Goal: Task Accomplishment & Management: Complete application form

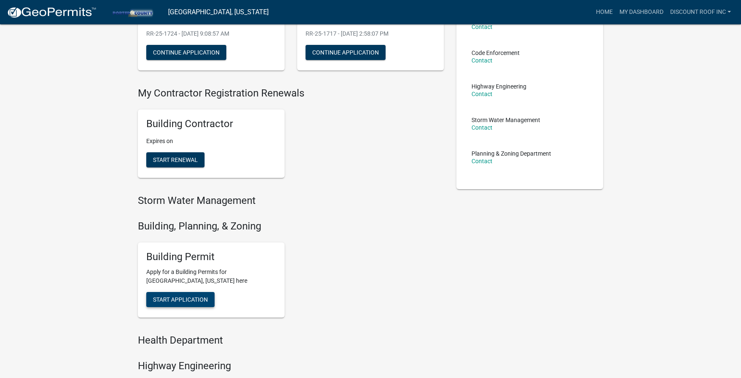
scroll to position [114, 0]
click at [202, 296] on span "Start Application" at bounding box center [180, 299] width 55 height 7
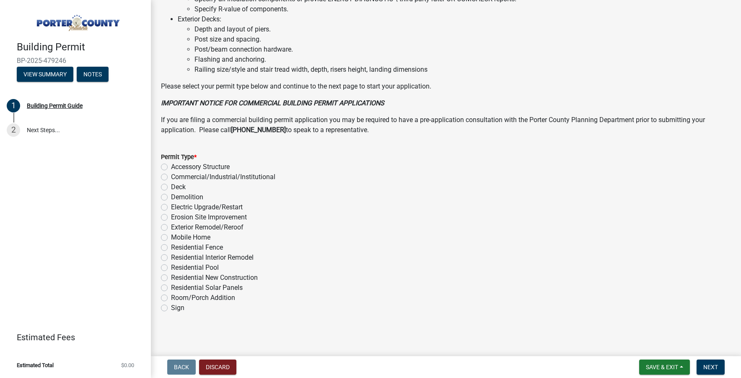
scroll to position [580, 0]
click at [236, 225] on label "Exterior Remodel/Reroof" at bounding box center [207, 228] width 73 height 10
click at [177, 225] on input "Exterior Remodel/Reroof" at bounding box center [173, 225] width 5 height 5
radio input "true"
click at [711, 368] on span "Next" at bounding box center [711, 367] width 15 height 7
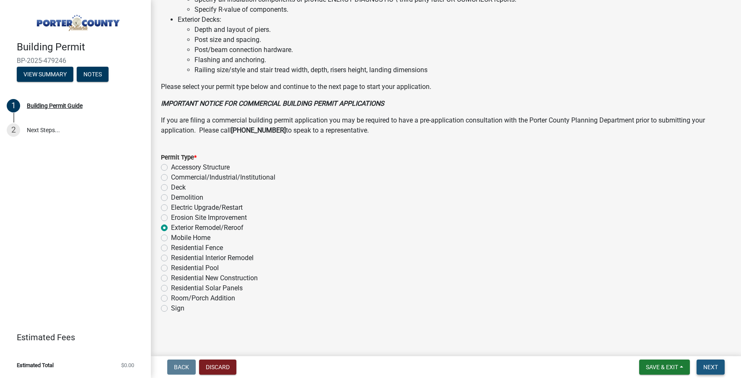
scroll to position [0, 0]
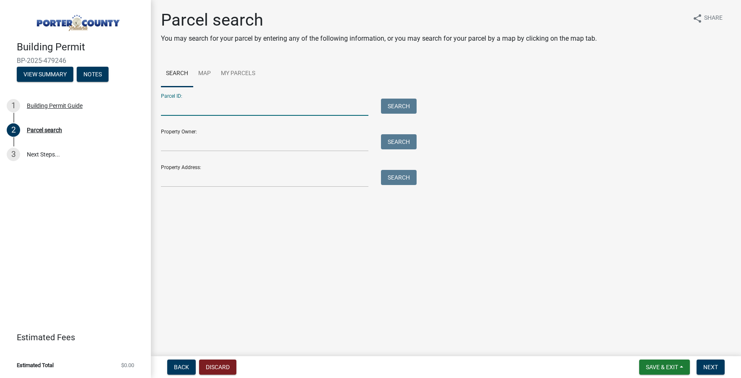
click at [174, 115] on input "Parcel ID:" at bounding box center [265, 107] width 208 height 17
paste input "64-11-15-426-001.000-028"
type input "64-11-15-426-001.000-028"
click at [397, 103] on button "Search" at bounding box center [399, 106] width 36 height 15
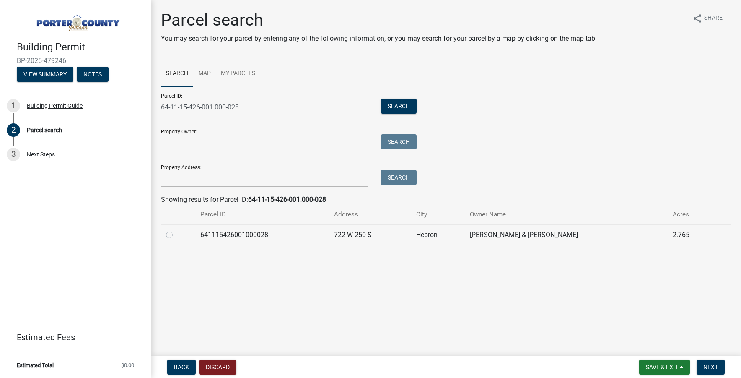
click at [177, 234] on div at bounding box center [178, 235] width 24 height 10
click at [176, 230] on label at bounding box center [176, 230] width 0 height 0
click at [176, 235] on input "radio" at bounding box center [178, 232] width 5 height 5
radio input "true"
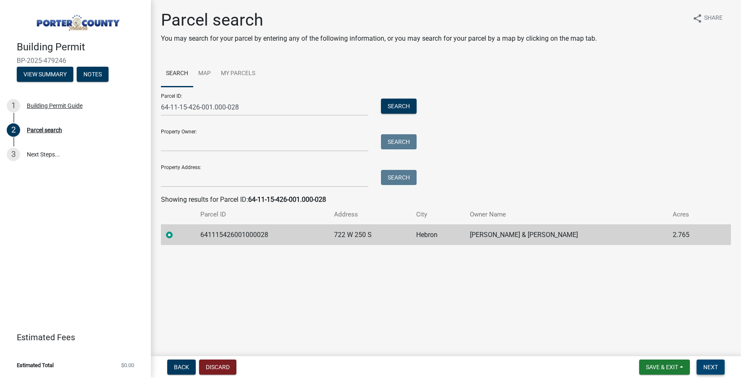
click at [722, 370] on button "Next" at bounding box center [711, 366] width 28 height 15
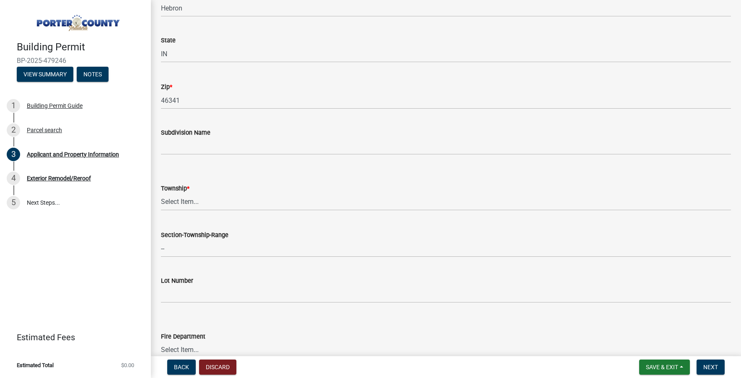
scroll to position [234, 0]
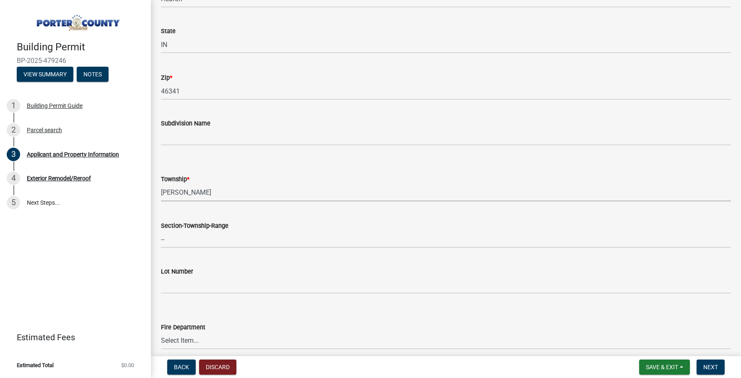
select select "eebc071e-620a-4db8-83e9-cb6b194c67e9"
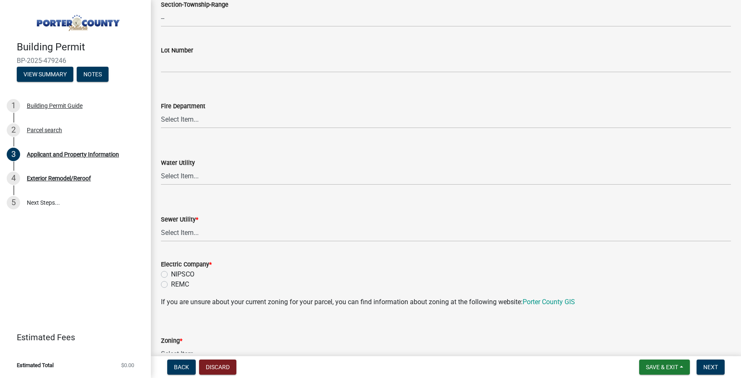
scroll to position [545, 0]
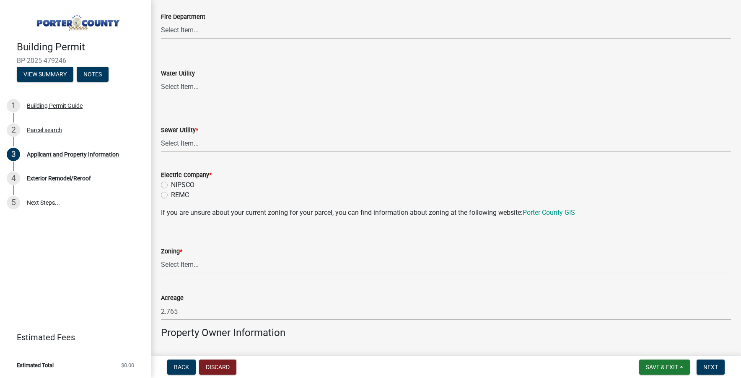
drag, startPoint x: 183, startPoint y: 126, endPoint x: 184, endPoint y: 140, distance: 13.8
click at [183, 126] on div "Sewer Utility *" at bounding box center [446, 130] width 570 height 10
select select "0ba2db78-5dbf-43b9-a42c-6cccc1e5ba15"
click at [179, 186] on label "NIPSCO" at bounding box center [182, 185] width 23 height 10
click at [177, 185] on input "NIPSCO" at bounding box center [173, 182] width 5 height 5
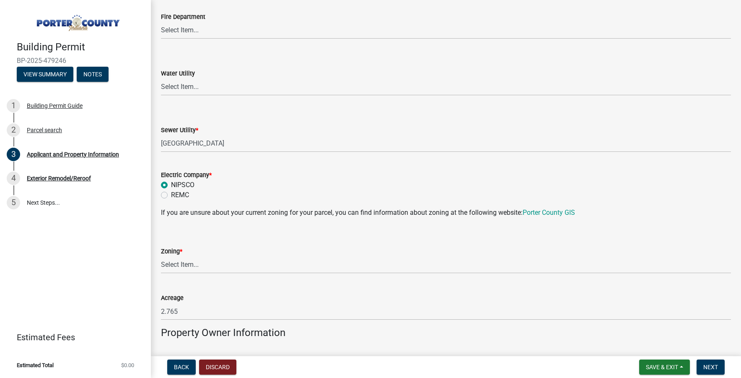
radio input "true"
select select "271bd504-2c49-4a3f-937e-0db1d3436bac"
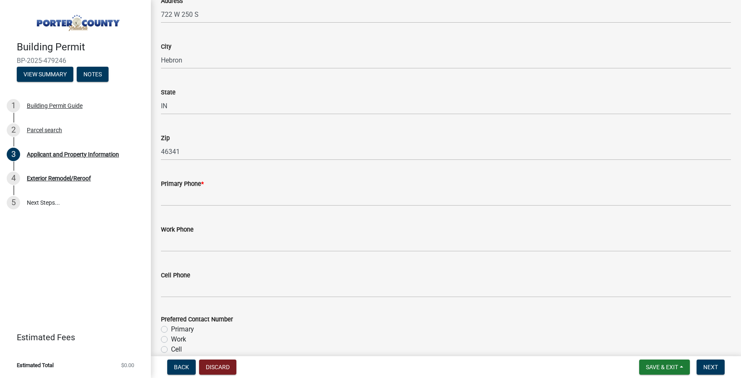
scroll to position [957, 0]
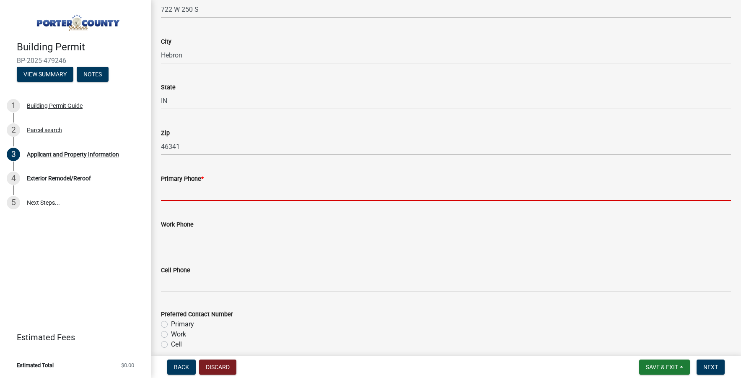
click at [207, 184] on input "Primary Phone *" at bounding box center [446, 192] width 570 height 17
paste input "[PHONE_NUMBER]"
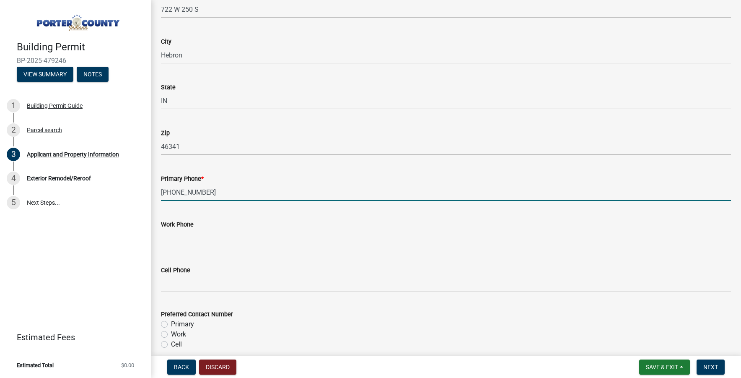
type input "[PHONE_NUMBER]"
click at [182, 322] on label "Primary" at bounding box center [182, 324] width 23 height 10
click at [177, 322] on input "Primary" at bounding box center [173, 321] width 5 height 5
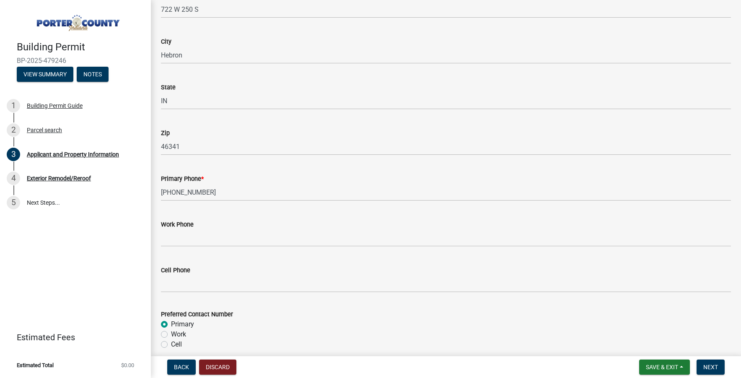
radio input "true"
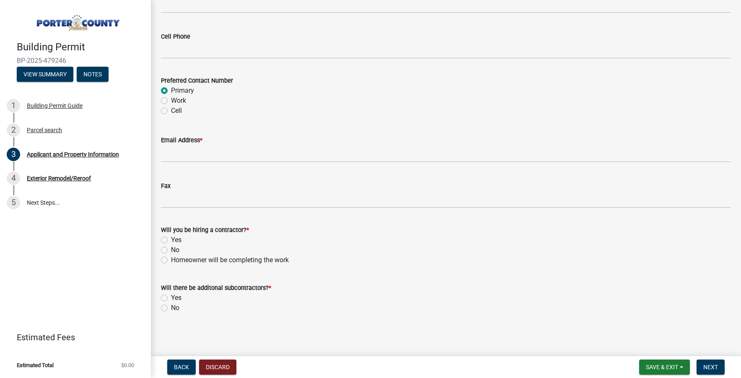
scroll to position [1190, 0]
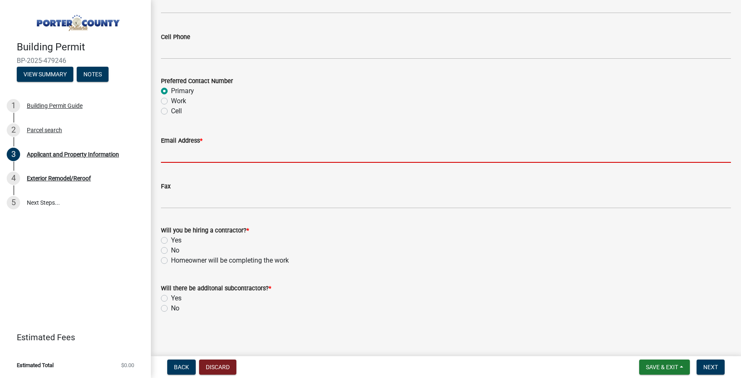
click at [186, 150] on input "Email Address *" at bounding box center [446, 154] width 570 height 17
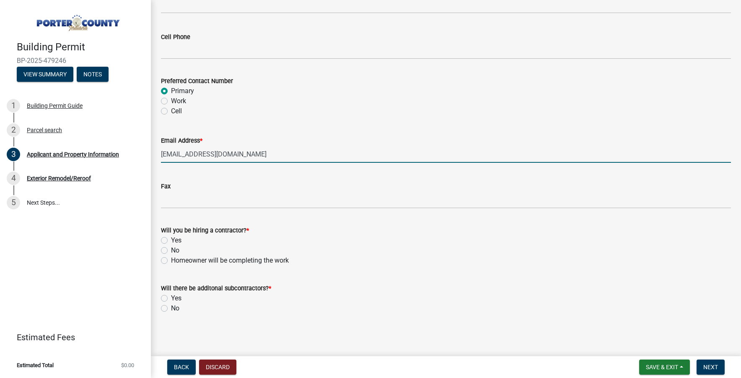
type input "[EMAIL_ADDRESS][DOMAIN_NAME]"
click at [173, 240] on label "Yes" at bounding box center [176, 240] width 10 height 10
click at [173, 240] on input "Yes" at bounding box center [173, 237] width 5 height 5
radio input "true"
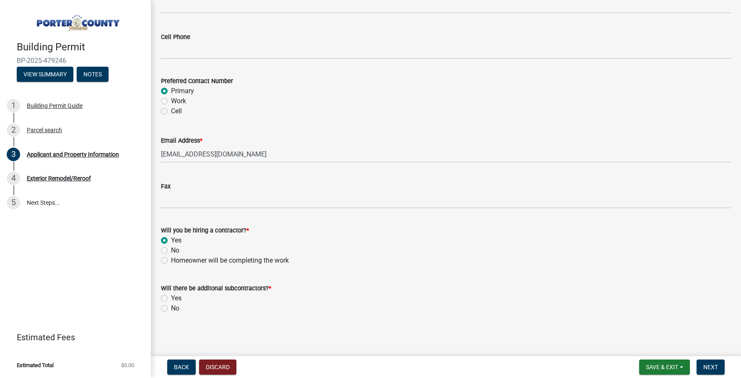
click at [173, 304] on label "No" at bounding box center [175, 308] width 8 height 10
click at [173, 304] on input "No" at bounding box center [173, 305] width 5 height 5
radio input "true"
click at [718, 368] on span "Next" at bounding box center [711, 367] width 15 height 7
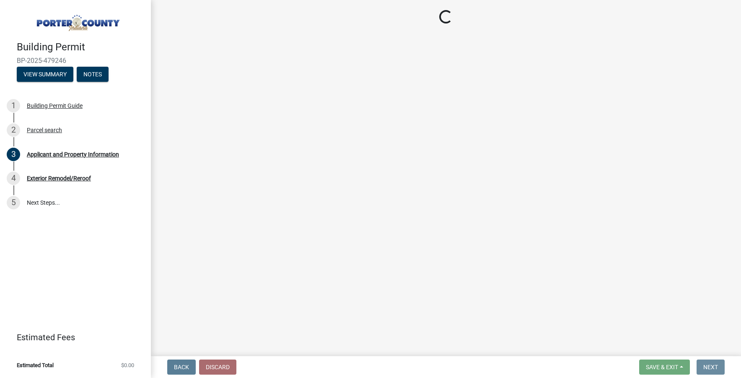
scroll to position [0, 0]
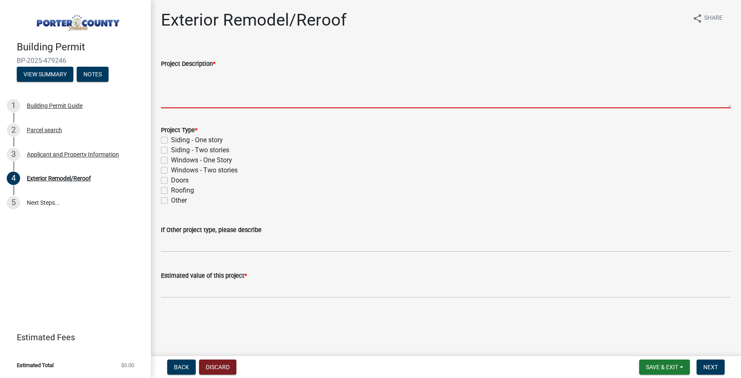
click at [191, 95] on textarea "Project Description *" at bounding box center [446, 88] width 570 height 39
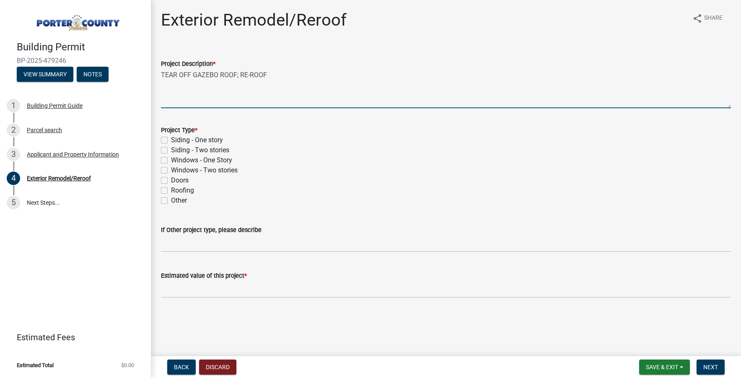
type textarea "TEAR OFF GAZEBO ROOF; RE-ROOF"
click at [183, 188] on label "Roofing" at bounding box center [182, 190] width 23 height 10
click at [177, 188] on input "Roofing" at bounding box center [173, 187] width 5 height 5
checkbox input "true"
checkbox input "false"
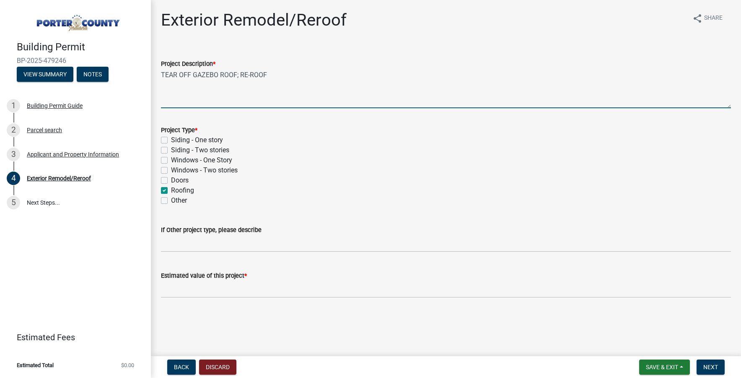
checkbox input "false"
checkbox input "true"
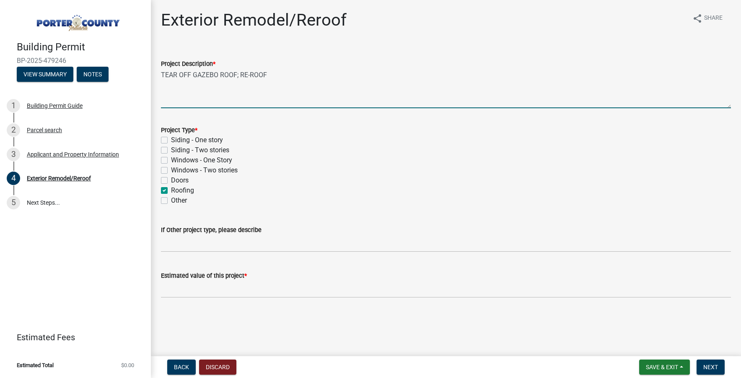
checkbox input "false"
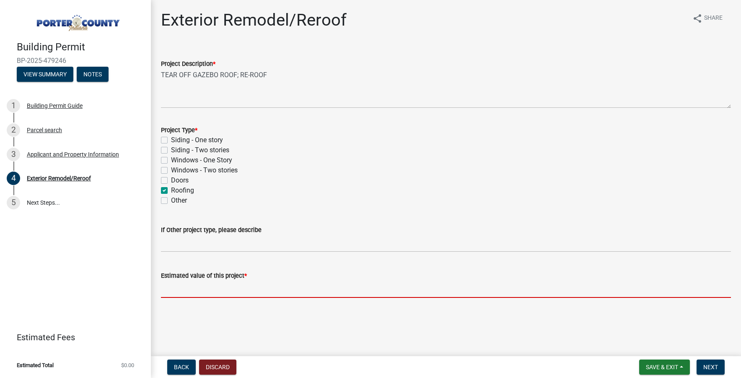
click at [226, 294] on input "text" at bounding box center [446, 289] width 570 height 17
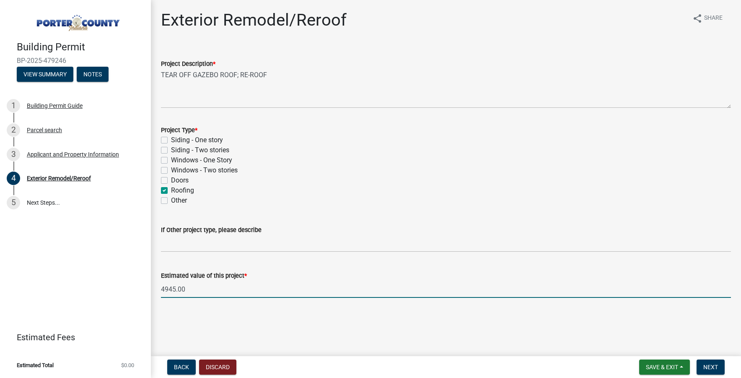
type input "4945"
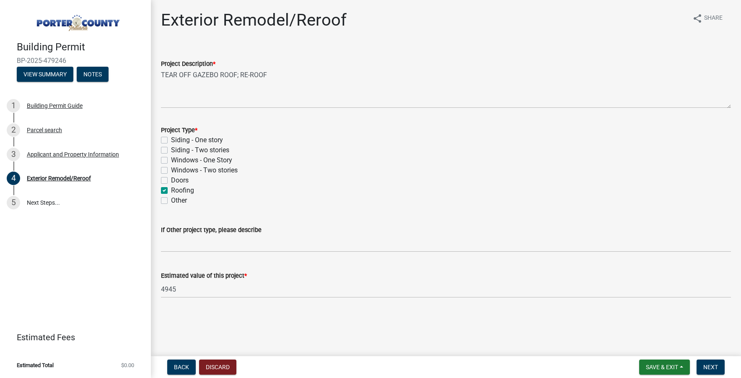
click at [359, 192] on div "Roofing" at bounding box center [446, 190] width 570 height 10
click at [715, 362] on button "Next" at bounding box center [711, 366] width 28 height 15
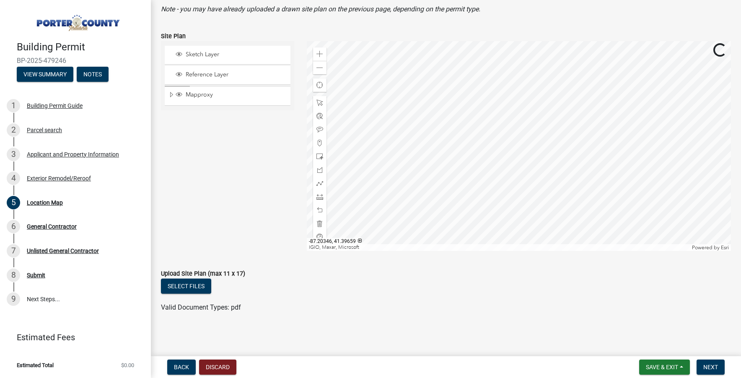
scroll to position [70, 0]
click at [711, 368] on span "Next" at bounding box center [711, 367] width 15 height 7
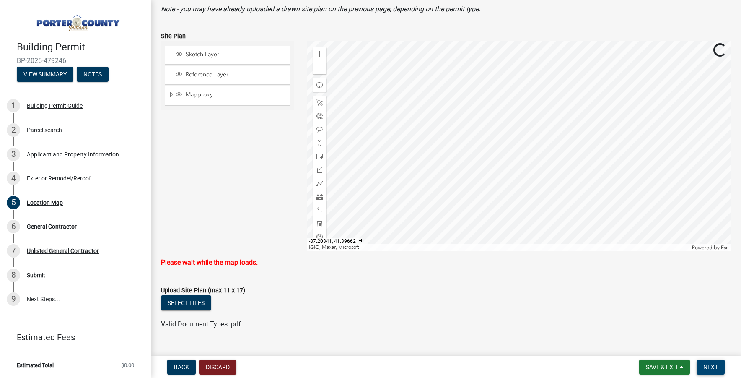
click at [715, 365] on span "Next" at bounding box center [711, 367] width 15 height 7
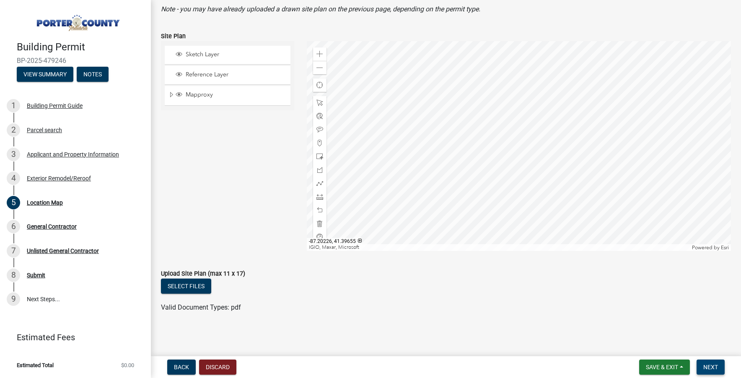
click at [714, 367] on span "Next" at bounding box center [711, 367] width 15 height 7
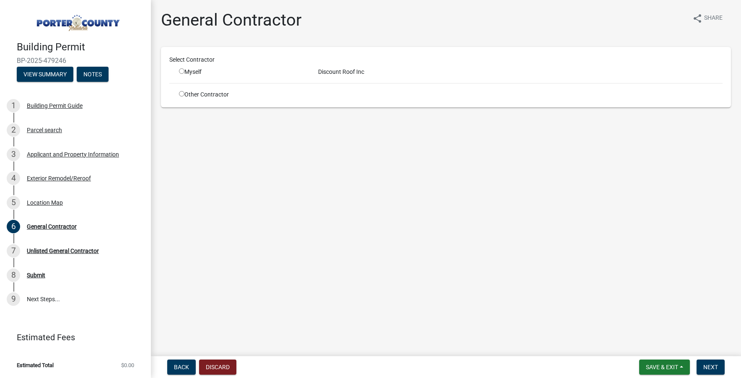
click at [185, 70] on div "Myself" at bounding box center [242, 72] width 127 height 9
drag, startPoint x: 182, startPoint y: 72, endPoint x: 187, endPoint y: 72, distance: 5.0
click at [182, 72] on input "radio" at bounding box center [181, 70] width 5 height 5
radio input "true"
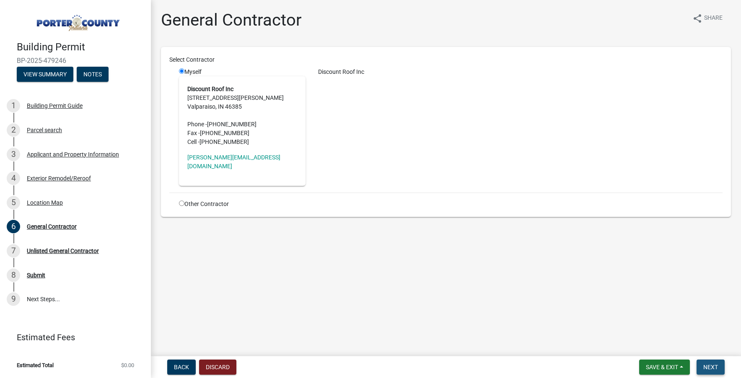
click at [712, 365] on span "Next" at bounding box center [711, 367] width 15 height 7
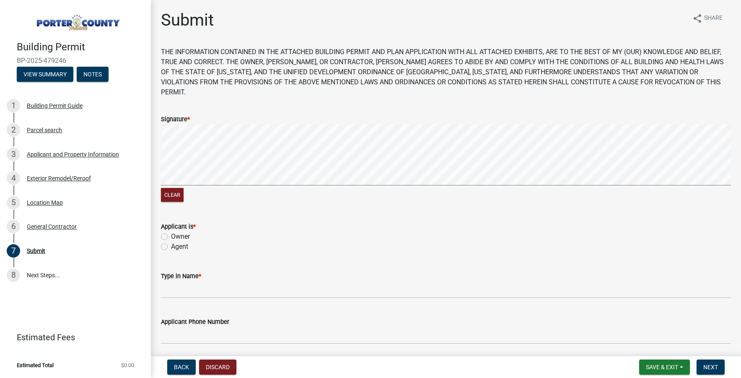
click at [180, 242] on label "Agent" at bounding box center [179, 247] width 17 height 10
click at [177, 242] on input "Agent" at bounding box center [173, 244] width 5 height 5
radio input "true"
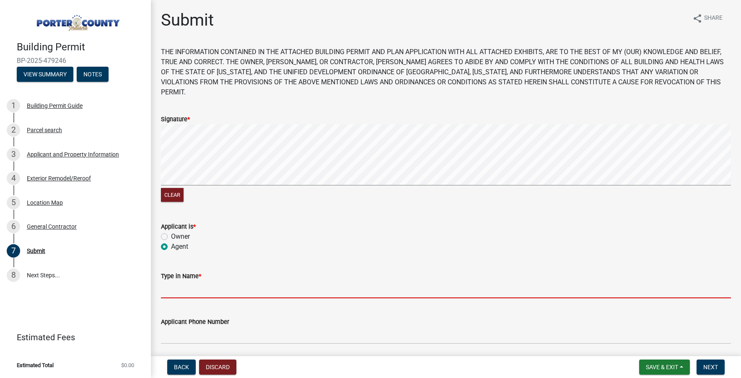
click at [181, 281] on input "Type in Name *" at bounding box center [446, 289] width 570 height 17
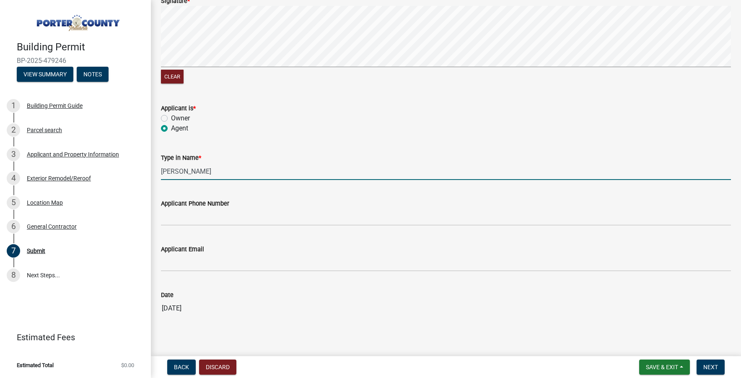
scroll to position [118, 0]
type input "[PERSON_NAME]"
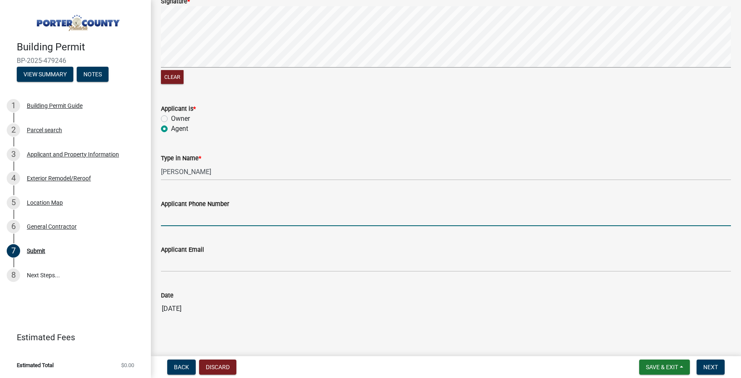
click at [184, 209] on input "Applicant Phone Number" at bounding box center [446, 217] width 570 height 17
type input "2192992563"
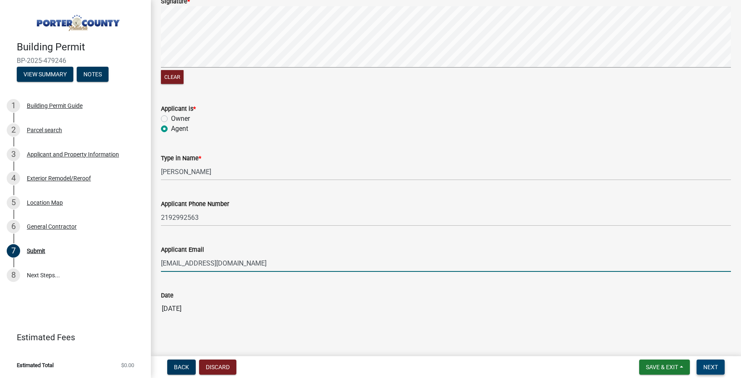
type input "[EMAIL_ADDRESS][DOMAIN_NAME]"
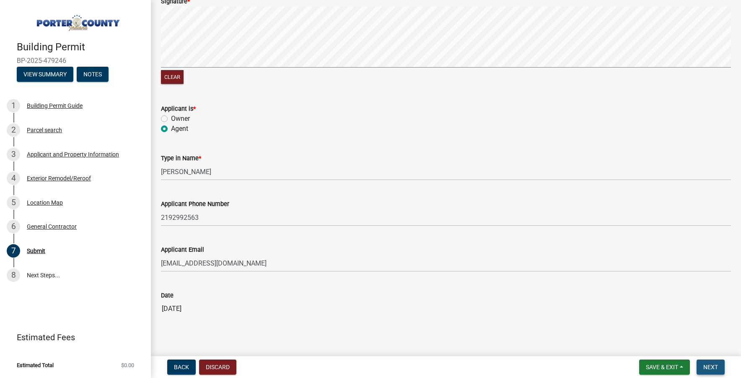
click at [713, 373] on button "Next" at bounding box center [711, 366] width 28 height 15
